Goal: Ask a question

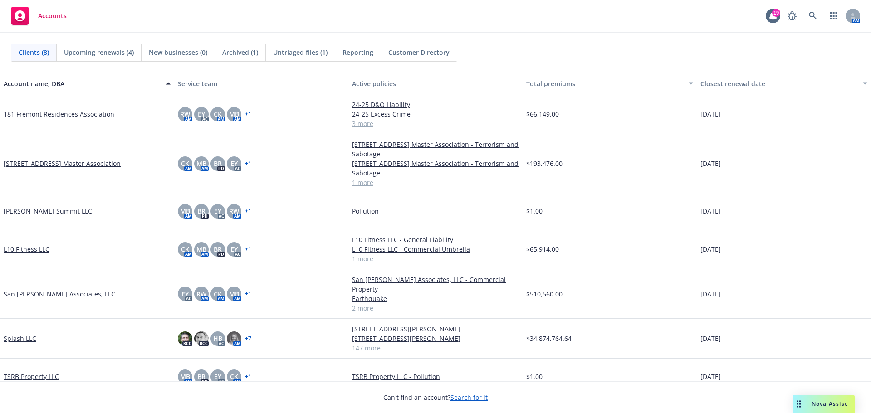
click at [816, 401] on span "Nova Assist" at bounding box center [830, 404] width 36 height 8
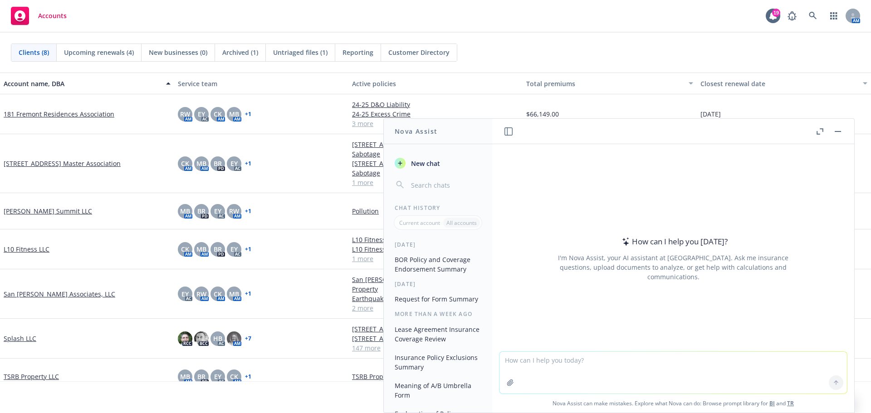
click at [822, 129] on icon "button" at bounding box center [820, 131] width 7 height 6
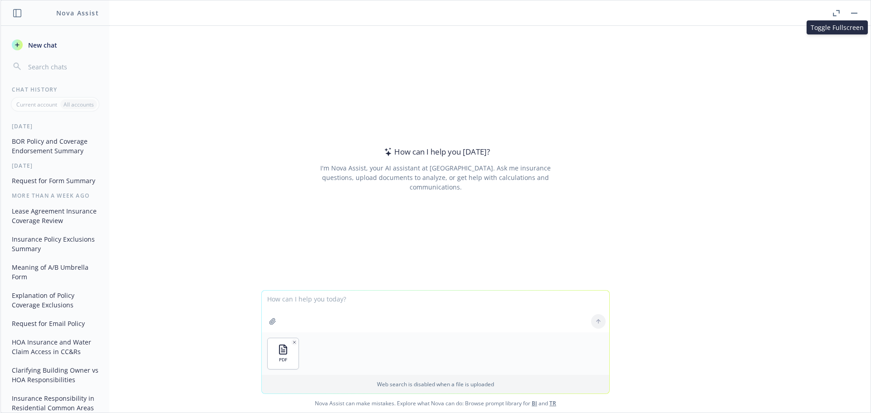
click at [362, 299] on textarea at bounding box center [436, 312] width 348 height 42
type textarea "hi, please summarize this form"
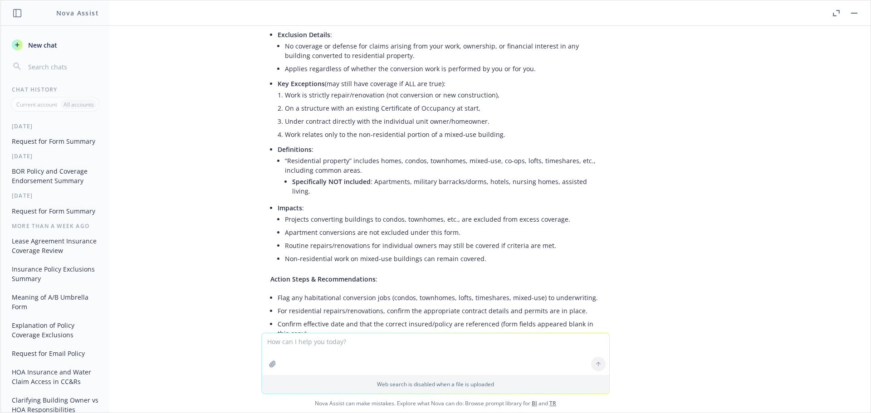
scroll to position [185, 0]
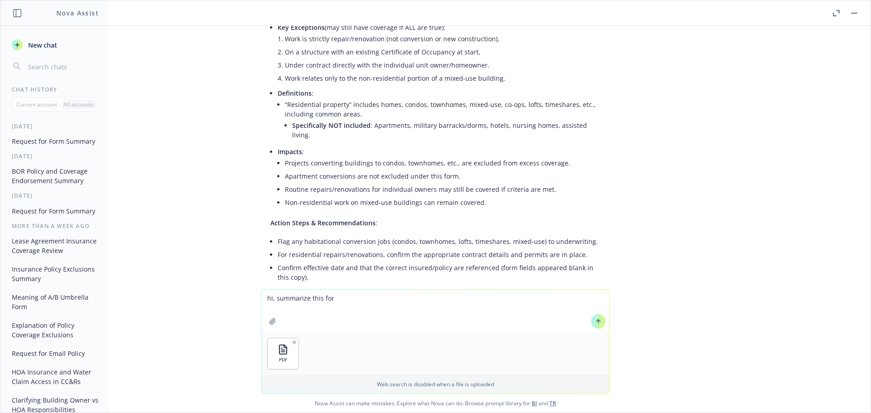
type textarea "hi, summarize this form"
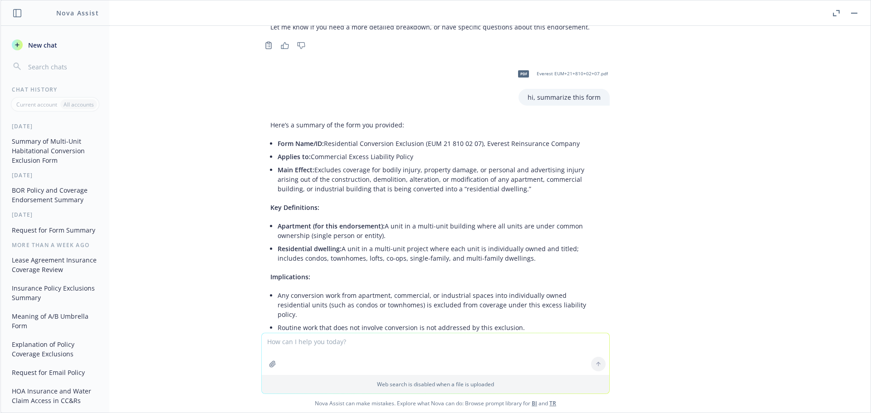
scroll to position [564, 0]
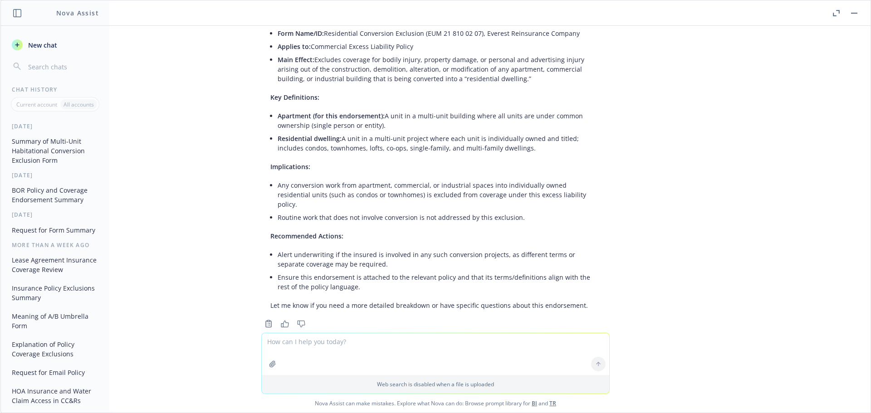
click at [301, 346] on textarea at bounding box center [436, 354] width 348 height 42
type textarea "compare"
type textarea "provide a comparison of these 2 forms. which form is less restrictive?"
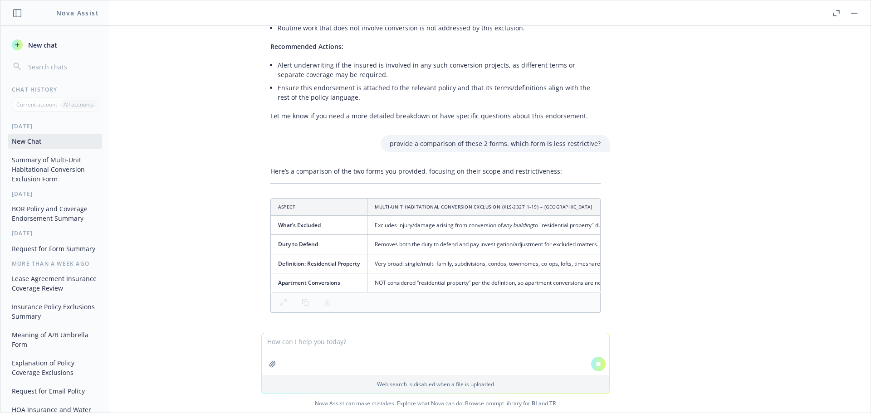
scroll to position [738, 0]
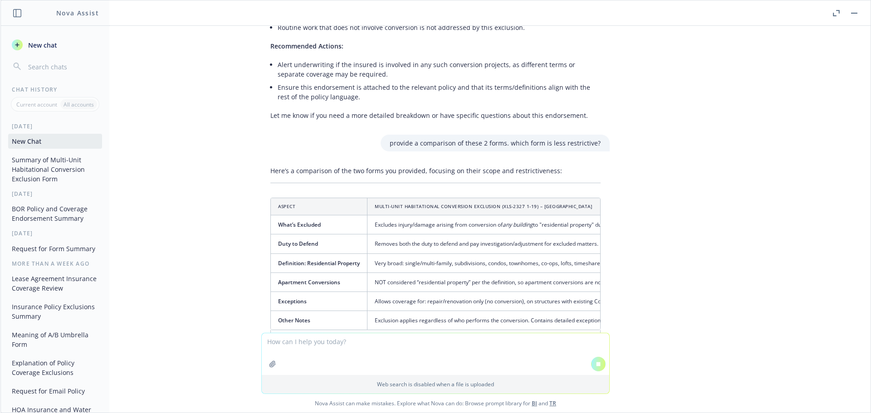
click at [650, 284] on div "pdf Nationwide Habitat form.pdf hi, please summarize this form Here’s a summary…" at bounding box center [435, 179] width 870 height 307
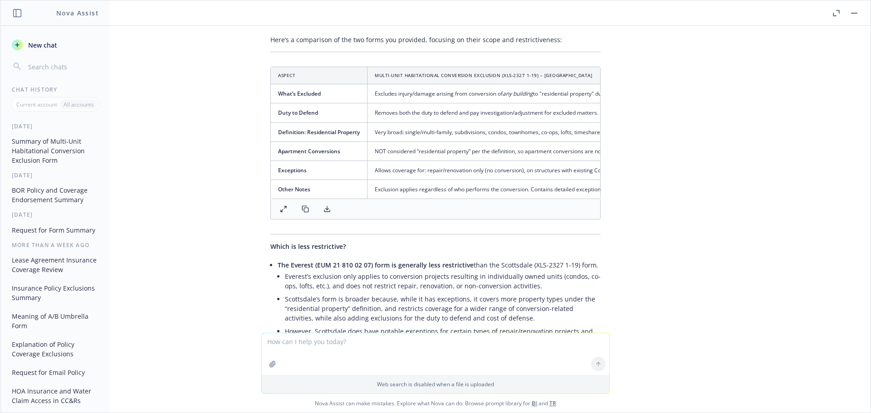
scroll to position [897, 0]
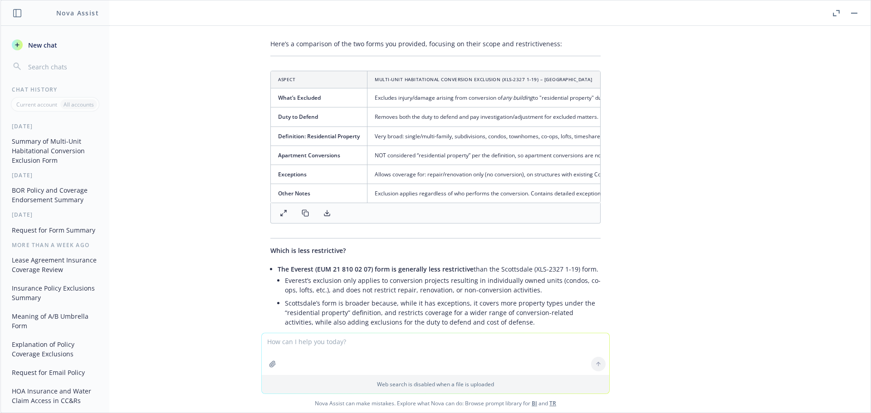
click at [323, 210] on icon at bounding box center [326, 213] width 7 height 7
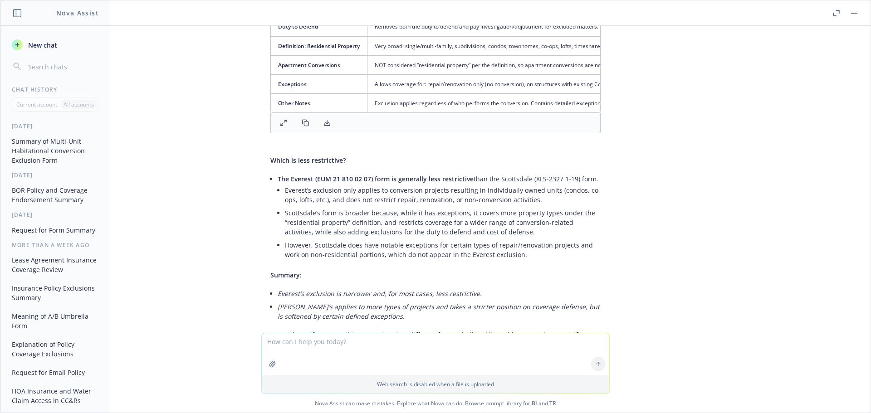
scroll to position [1033, 0]
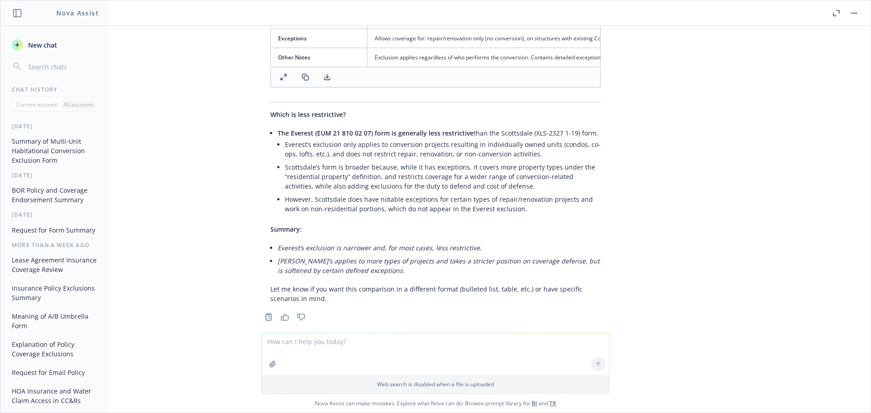
click at [307, 345] on textarea at bounding box center [436, 354] width 348 height 42
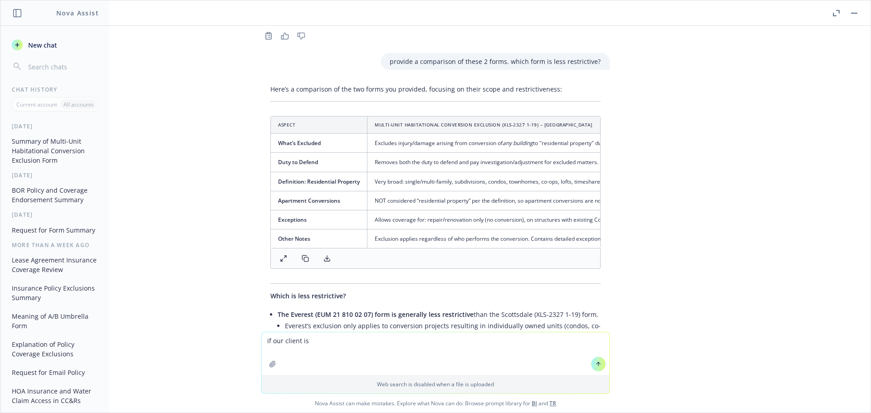
drag, startPoint x: 825, startPoint y: 267, endPoint x: 855, endPoint y: 277, distance: 31.6
click at [825, 267] on div "pdf Nationwide Habitat form.pdf hi, please summarize this form Here’s a summary…" at bounding box center [435, 179] width 870 height 306
drag, startPoint x: 807, startPoint y: 92, endPoint x: 821, endPoint y: 17, distance: 76.6
click at [807, 92] on div "pdf Nationwide Habitat form.pdf hi, please summarize this form Here’s a summary…" at bounding box center [435, 179] width 870 height 306
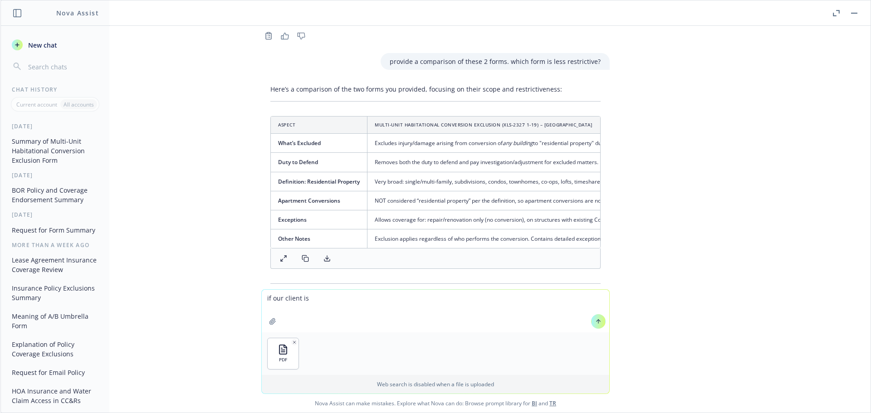
drag, startPoint x: 308, startPoint y: 303, endPoint x: 238, endPoint y: 299, distance: 70.4
click at [238, 299] on div "if our client is PDF Web search is disabled when a file is uploaded Nova Assist…" at bounding box center [435, 350] width 870 height 123
type textarea "summarize this form"
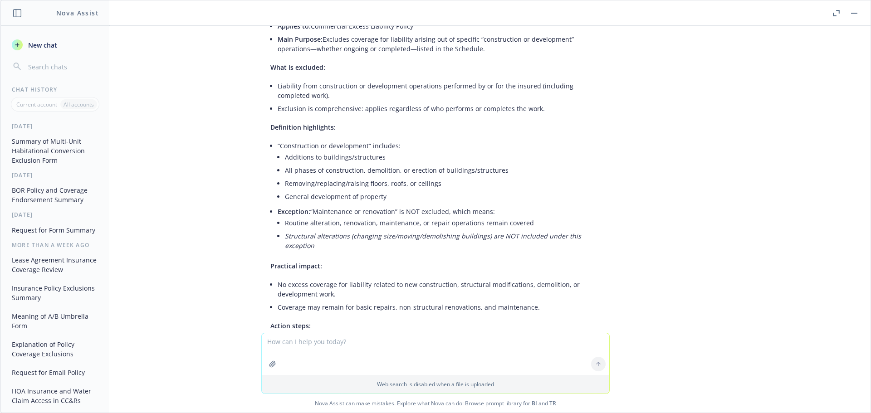
scroll to position [1527, 0]
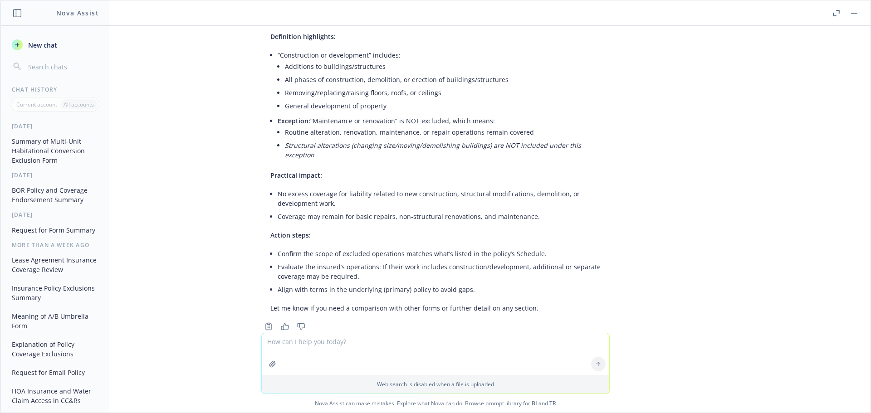
drag, startPoint x: 330, startPoint y: 345, endPoint x: 393, endPoint y: 316, distance: 69.0
click at [330, 345] on textarea at bounding box center [436, 354] width 348 height 42
type textarea "w"
type textarea "please provide a comparison of the 3 forms and advise which form is the most re…"
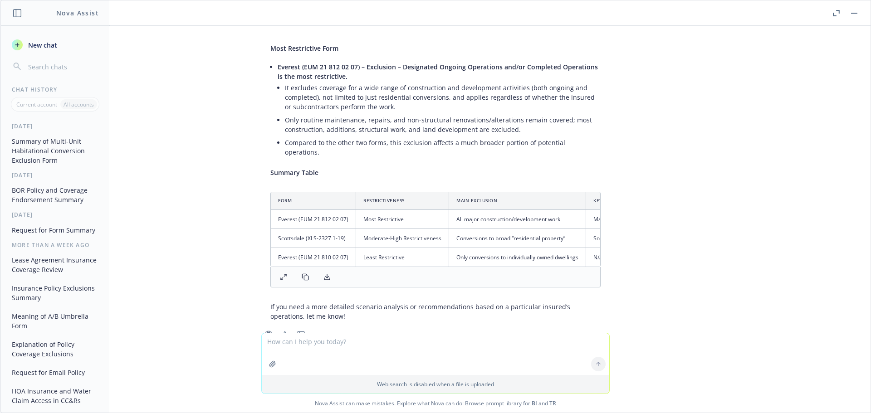
scroll to position [2070, 0]
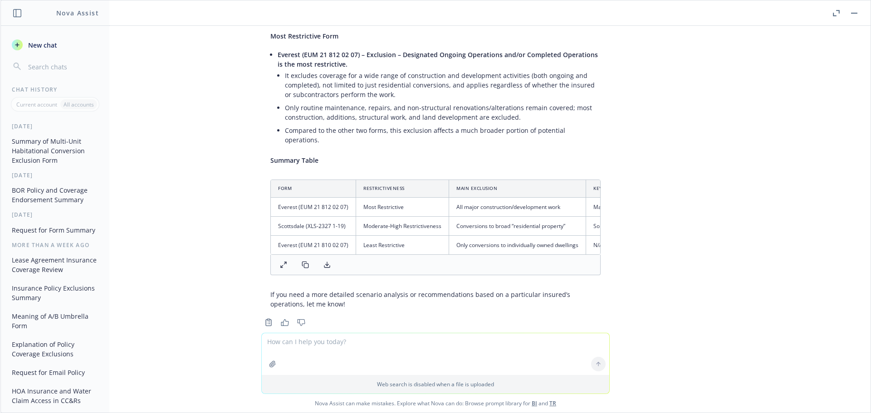
drag, startPoint x: 321, startPoint y: 245, endPoint x: 309, endPoint y: 245, distance: 11.8
click at [323, 261] on icon at bounding box center [326, 264] width 7 height 7
click at [754, 288] on div "pdf Nationwide Habitat form.pdf hi, please summarize this form Here’s a summary…" at bounding box center [435, 179] width 870 height 307
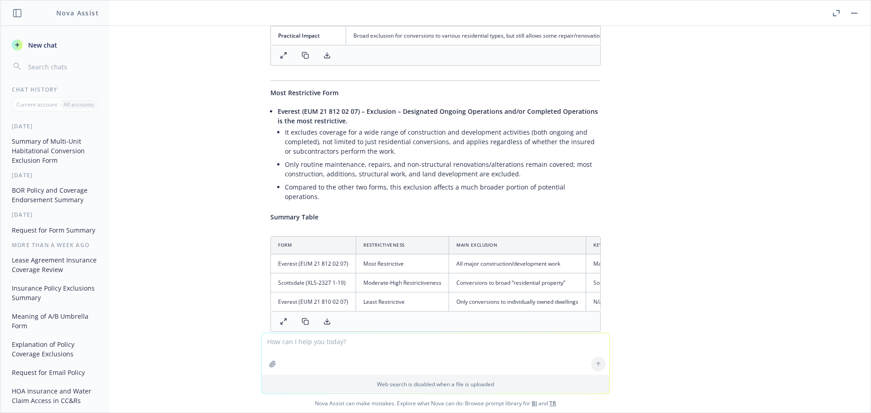
scroll to position [1934, 0]
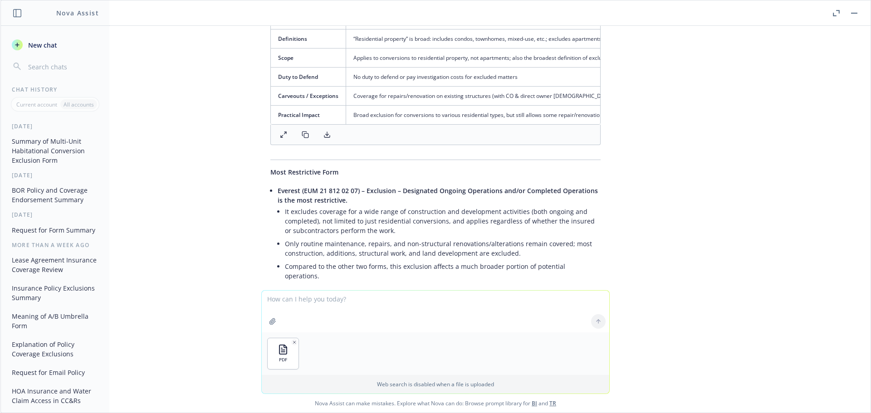
click at [306, 304] on textarea at bounding box center [436, 312] width 348 height 42
click at [326, 299] on textarea "is this form onbly" at bounding box center [436, 311] width 348 height 43
paste textarea "only for commercial buildings converted to condos not apartments due to class a…"
type textarea "is this form only for commercial buildings converted to condos not apartments d…"
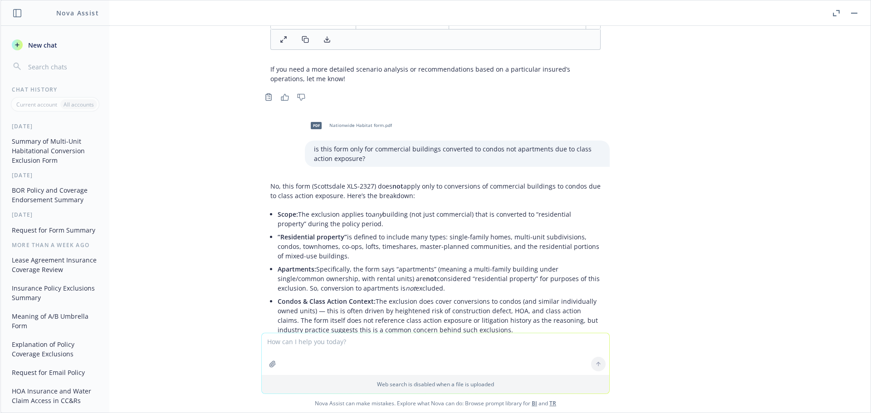
scroll to position [2260, 0]
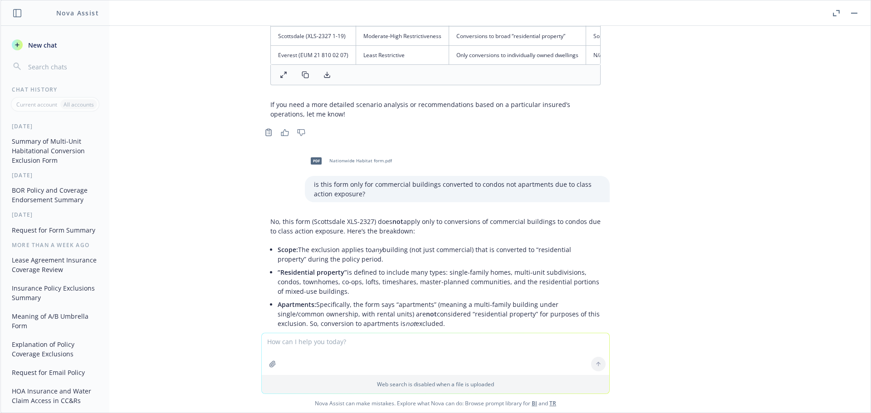
click at [214, 249] on div "pdf Nationwide Habitat form.pdf hi, please summarize this form Here’s a summary…" at bounding box center [435, 179] width 870 height 307
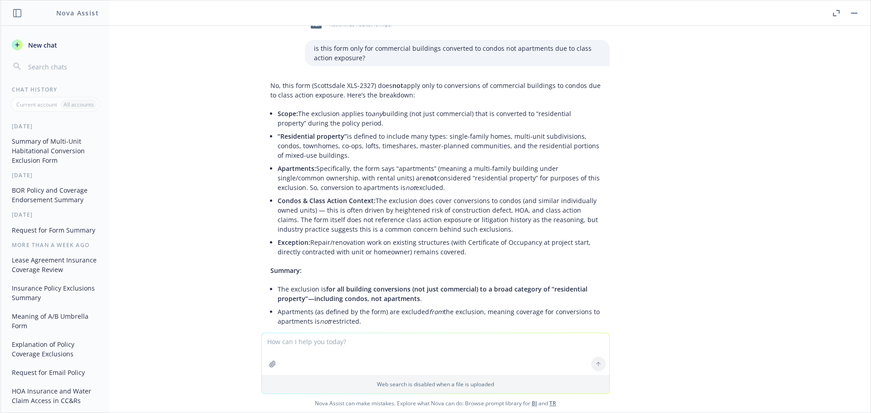
scroll to position [2441, 0]
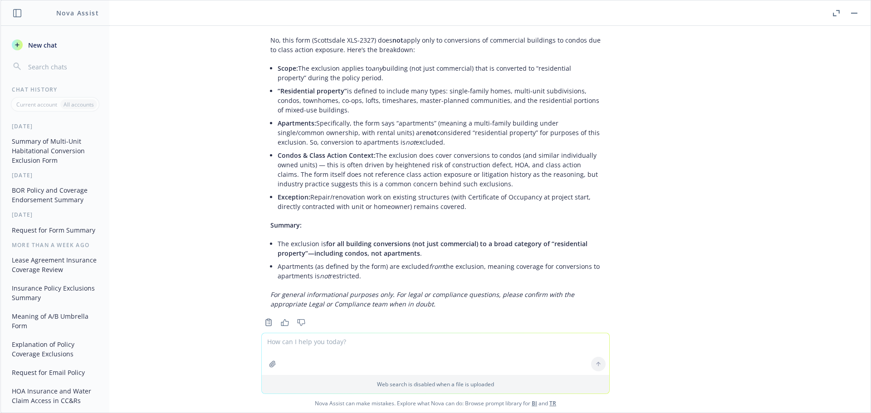
click at [199, 152] on div "pdf Nationwide Habitat form.pdf hi, please summarize this form Here’s a summary…" at bounding box center [435, 179] width 870 height 307
click at [189, 225] on div "pdf Nationwide Habitat form.pdf hi, please summarize this form Here’s a summary…" at bounding box center [435, 179] width 870 height 307
click at [314, 343] on textarea at bounding box center [436, 354] width 348 height 42
drag, startPoint x: 234, startPoint y: 199, endPoint x: 271, endPoint y: 188, distance: 38.6
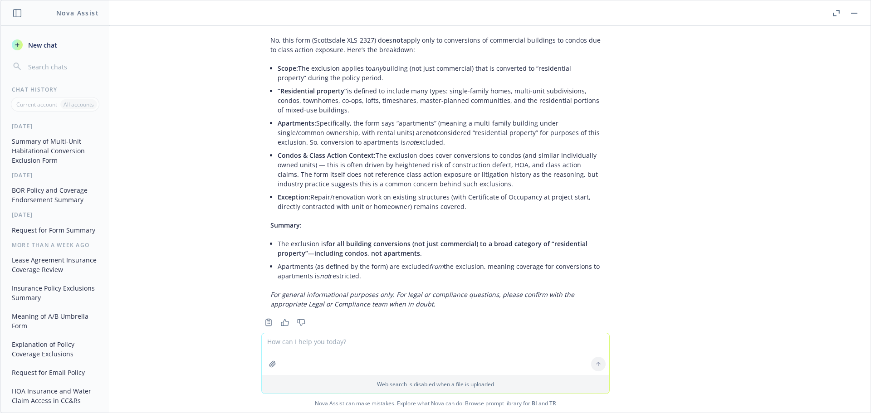
click at [234, 199] on div "pdf Nationwide Habitat form.pdf hi, please summarize this form Here’s a summary…" at bounding box center [435, 179] width 870 height 307
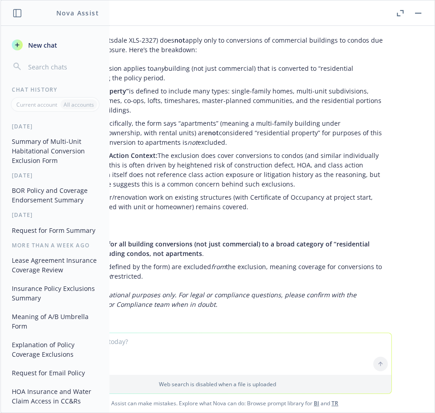
click at [138, 340] on textarea at bounding box center [218, 354] width 348 height 42
click at [167, 346] on textarea "does thi" at bounding box center [218, 353] width 348 height 43
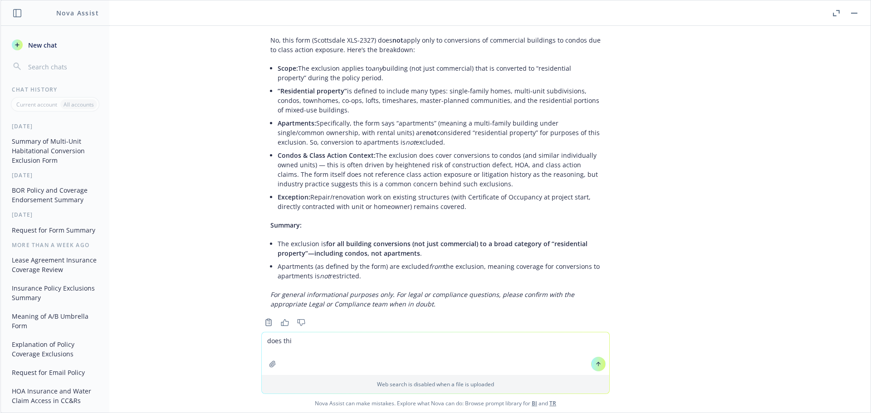
drag, startPoint x: 309, startPoint y: 341, endPoint x: 360, endPoint y: 315, distance: 57.0
click at [309, 341] on textarea "does thi" at bounding box center [436, 354] width 348 height 43
click at [351, 344] on textarea "does this mean that mix" at bounding box center [436, 354] width 348 height 43
type textarea "does this mean that mixed-use buildings would be excluded?"
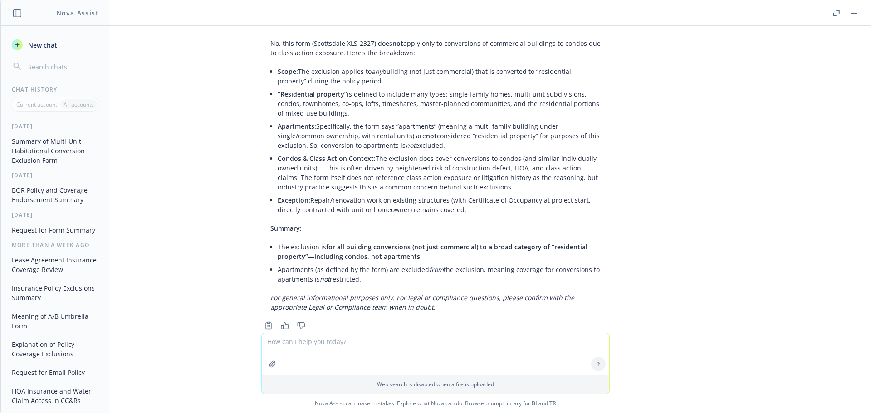
drag, startPoint x: 321, startPoint y: 344, endPoint x: 350, endPoint y: 333, distance: 31.2
click at [321, 344] on textarea at bounding box center [436, 354] width 348 height 42
click at [357, 342] on textarea at bounding box center [436, 354] width 348 height 42
paste textarea "Does this exclusion apply to a building that has already been converted?"
type textarea "Does this exclusion apply to a building that has already been converted?"
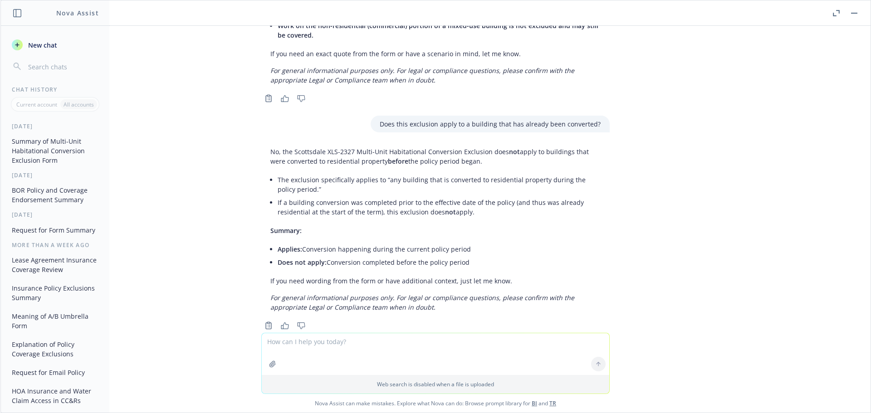
scroll to position [2937, 0]
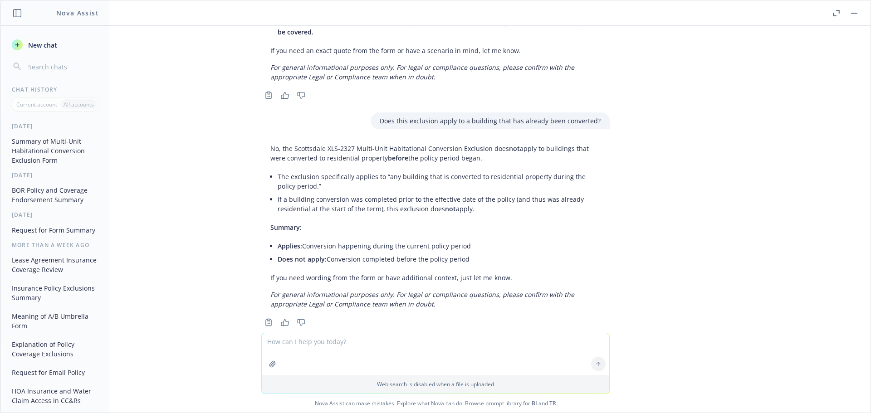
click at [301, 342] on textarea at bounding box center [436, 354] width 348 height 42
type textarea "what if the conversion happens during the policy period began?"
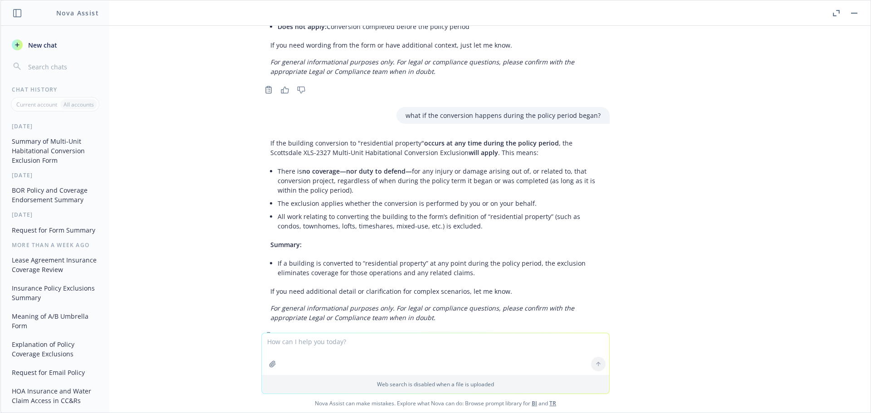
scroll to position [3184, 0]
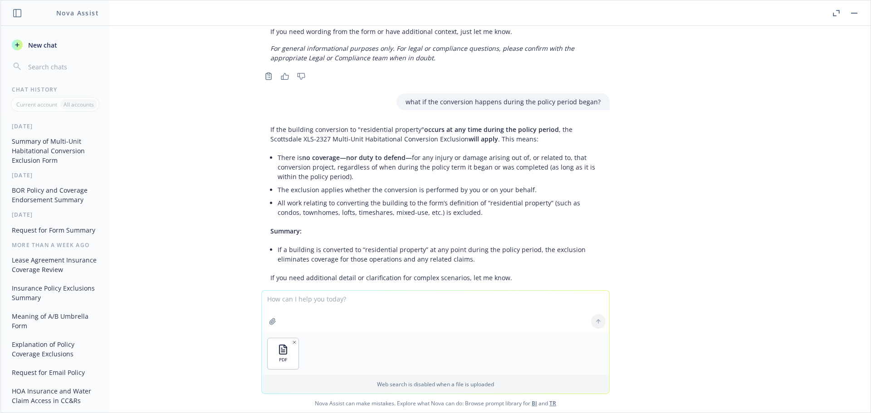
click at [311, 304] on textarea at bounding box center [436, 312] width 348 height 42
type textarea "does the residential construction operations exclusion endorsement include apar…"
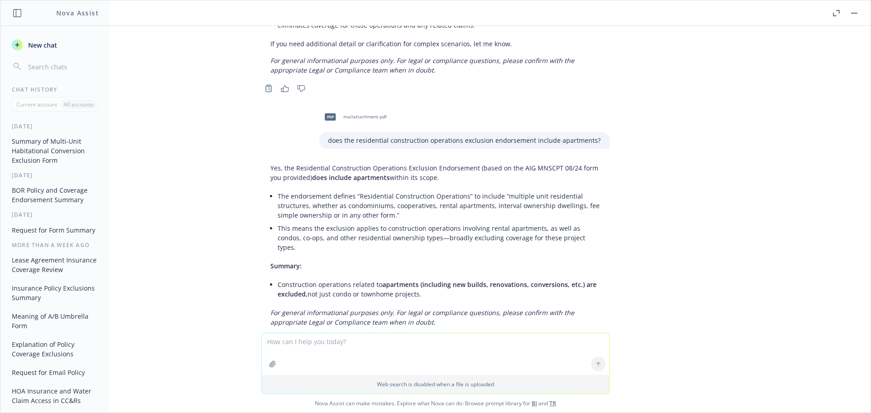
scroll to position [3427, 0]
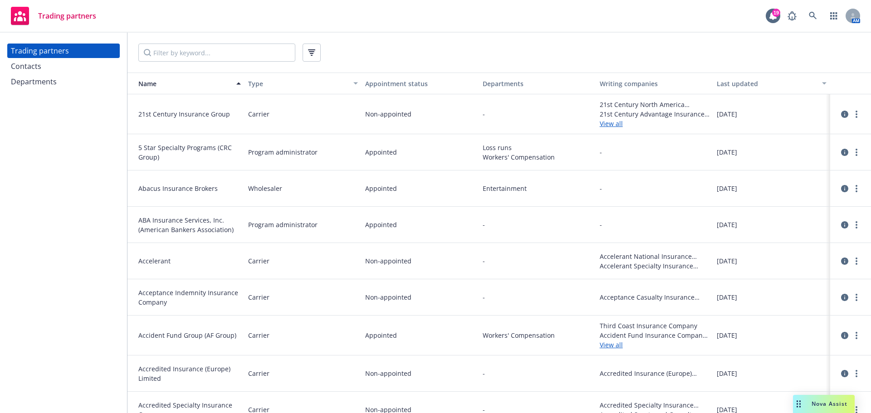
click at [500, 84] on div "Departments" at bounding box center [538, 84] width 110 height 10
click at [503, 81] on div "Departments" at bounding box center [538, 84] width 110 height 10
click at [317, 52] on button "button" at bounding box center [312, 53] width 18 height 18
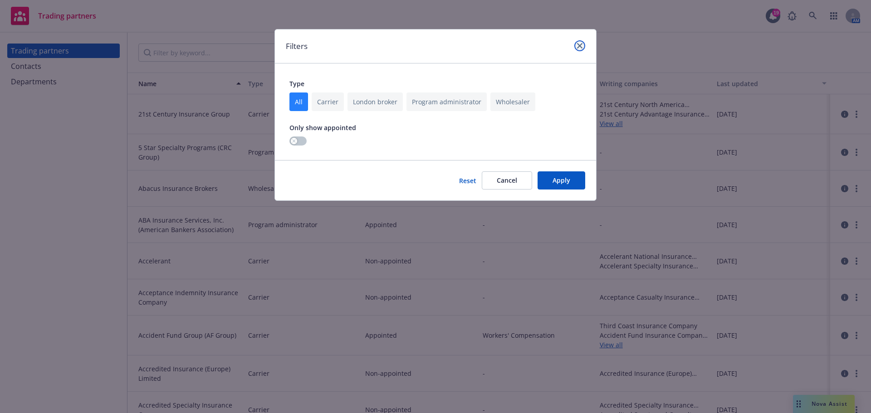
click at [579, 47] on icon "close" at bounding box center [579, 45] width 5 height 5
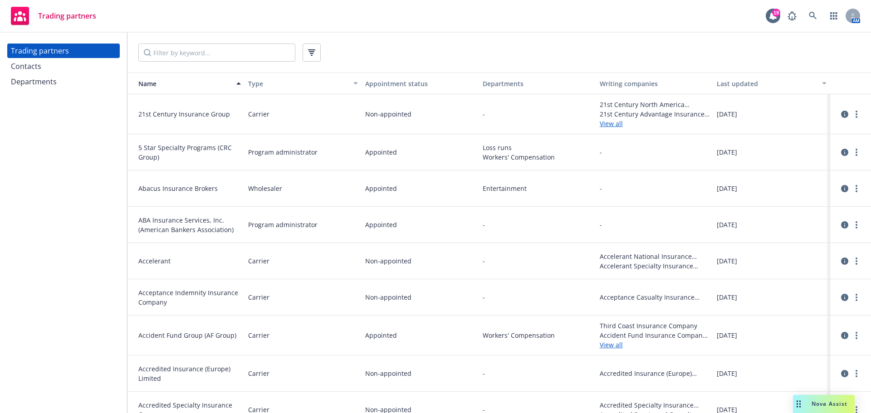
click at [501, 82] on div "Departments" at bounding box center [538, 84] width 110 height 10
click at [41, 78] on div "Departments" at bounding box center [34, 81] width 46 height 15
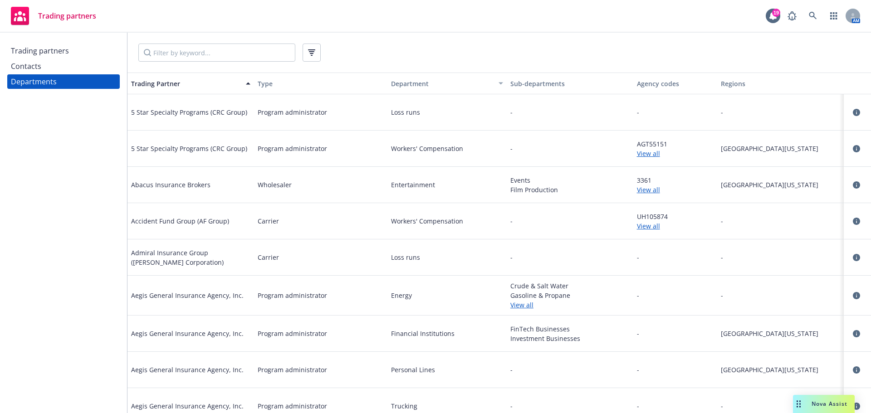
click at [400, 86] on div "Department" at bounding box center [438, 84] width 109 height 10
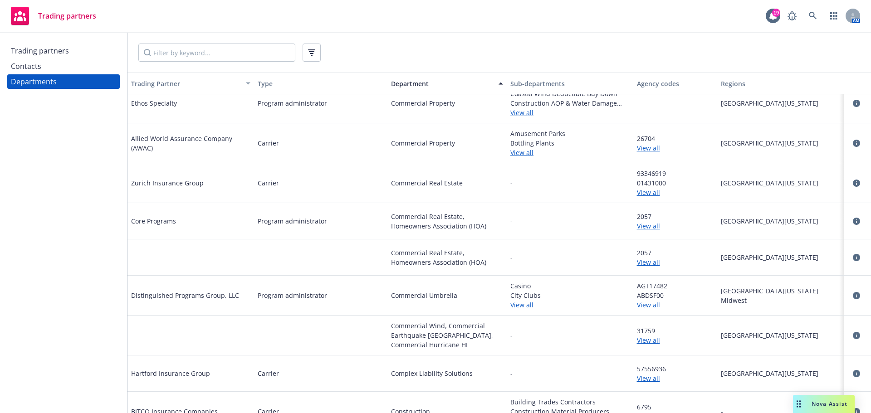
scroll to position [5172, 0]
